Goal: Communication & Community: Participate in discussion

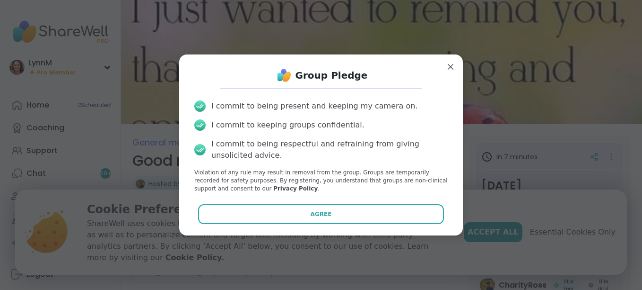
click at [346, 214] on button "Agree" at bounding box center [321, 214] width 246 height 20
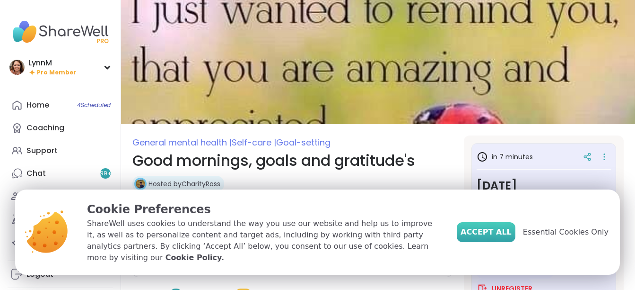
click at [499, 237] on span "Accept All" at bounding box center [486, 231] width 51 height 11
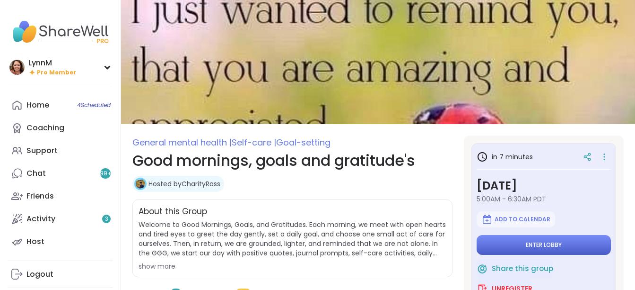
click at [506, 249] on button "Enter lobby" at bounding box center [544, 245] width 134 height 20
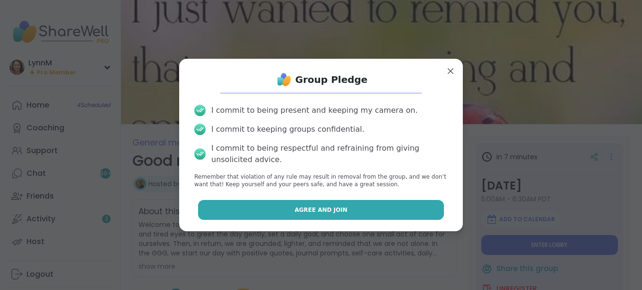
drag, startPoint x: 380, startPoint y: 210, endPoint x: 385, endPoint y: 202, distance: 8.7
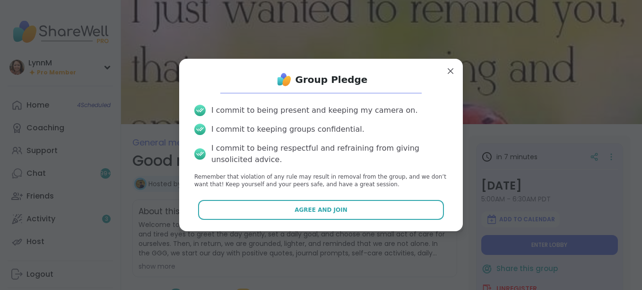
click at [381, 210] on button "Agree and Join" at bounding box center [321, 210] width 246 height 20
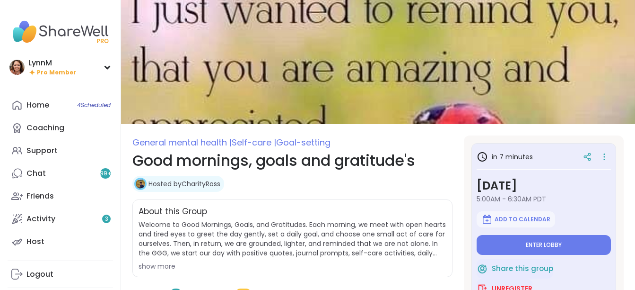
type textarea "*"
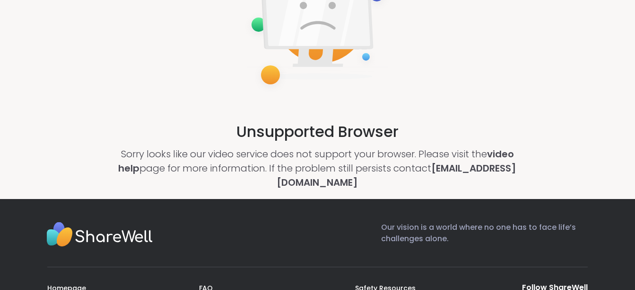
scroll to position [80, 0]
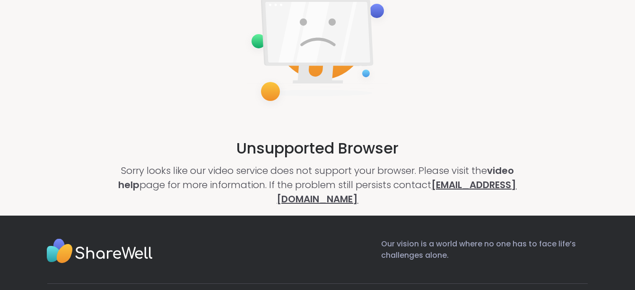
click at [329, 198] on link "[EMAIL_ADDRESS][DOMAIN_NAME]" at bounding box center [397, 191] width 240 height 27
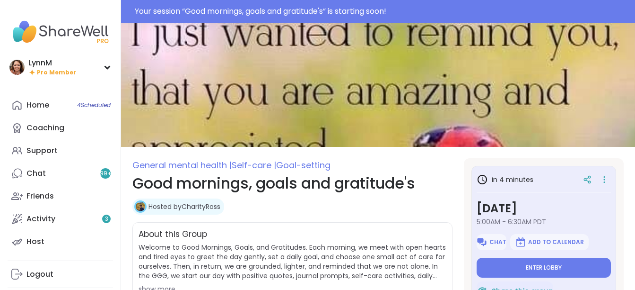
type textarea "*"
